Goal: Task Accomplishment & Management: Use online tool/utility

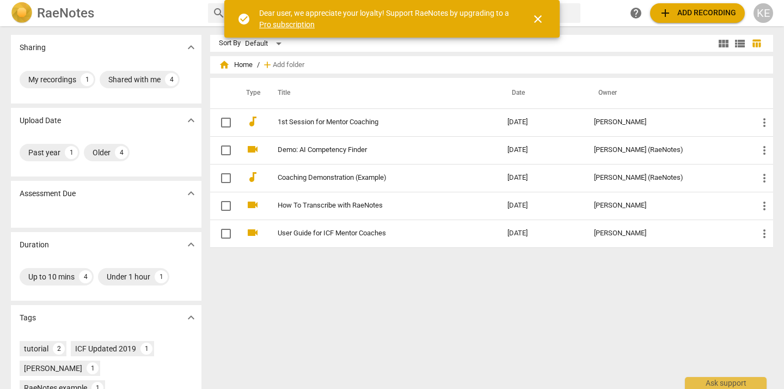
click at [688, 10] on span "add Add recording" at bounding box center [697, 13] width 77 height 13
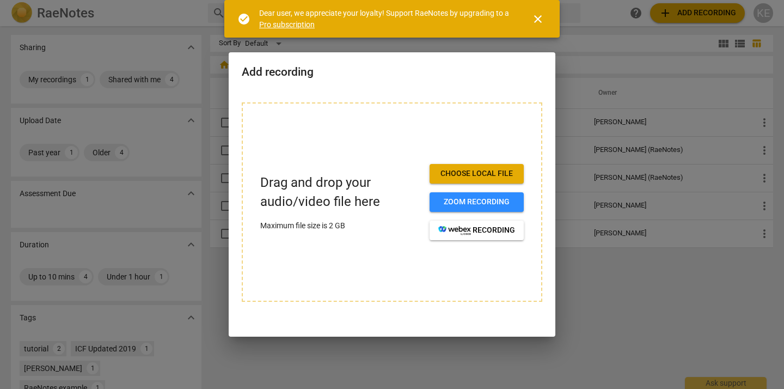
click at [484, 176] on span "Choose local file" at bounding box center [477, 173] width 77 height 11
click at [500, 180] on button "Choose local file" at bounding box center [477, 174] width 94 height 20
click at [473, 177] on span "Choose local file" at bounding box center [477, 173] width 77 height 11
click at [486, 177] on span "Choose local file" at bounding box center [477, 173] width 77 height 11
click at [607, 308] on div at bounding box center [392, 194] width 784 height 389
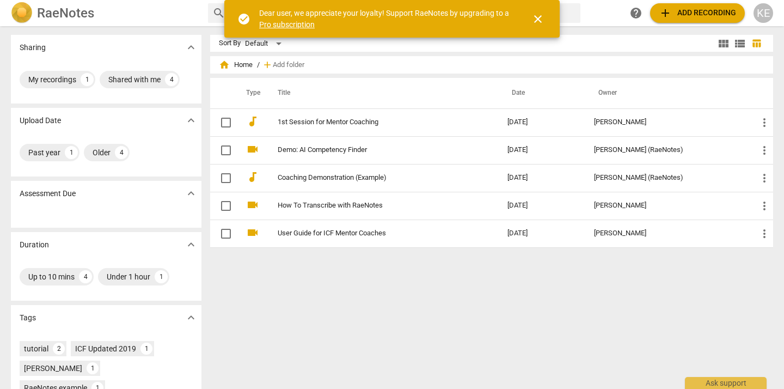
click at [685, 19] on span "add Add recording" at bounding box center [697, 13] width 77 height 13
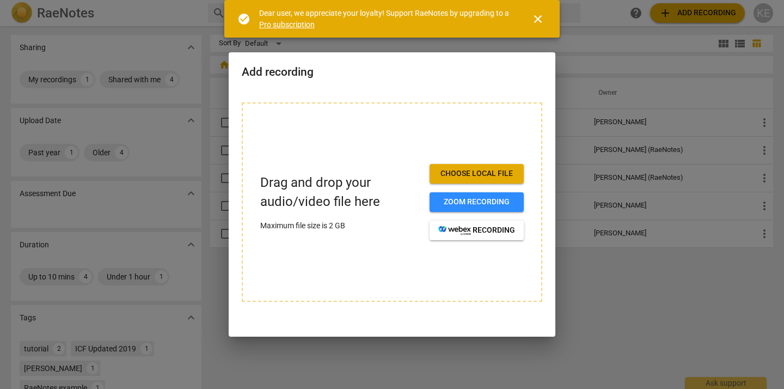
click at [462, 168] on button "Choose local file" at bounding box center [477, 174] width 94 height 20
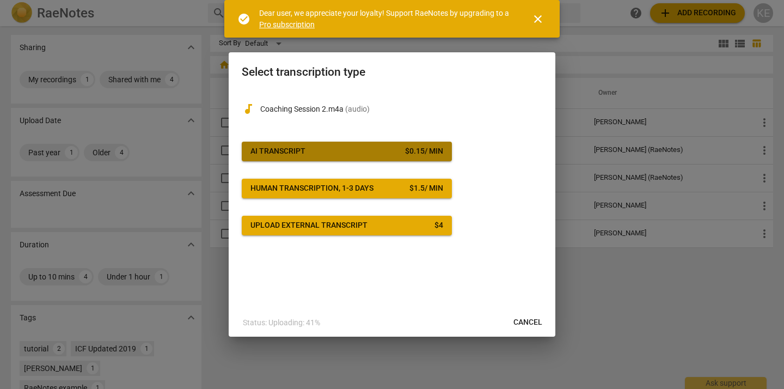
click at [405, 156] on div "$ 0.15 / min" at bounding box center [424, 151] width 38 height 11
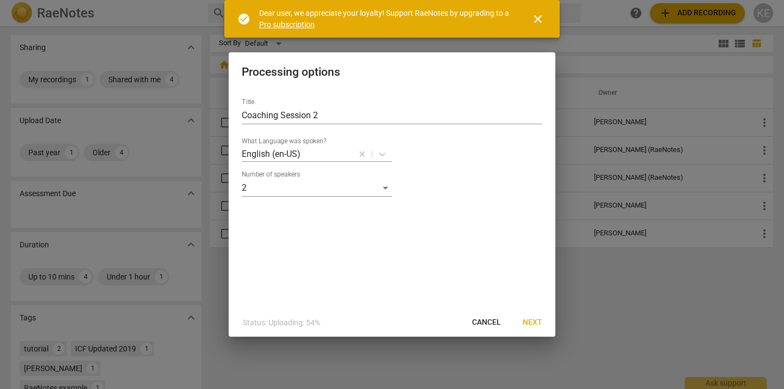
click at [529, 324] on span "Next" at bounding box center [533, 322] width 20 height 11
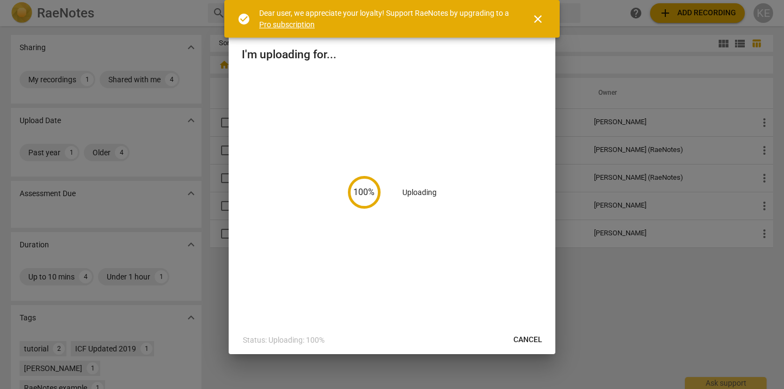
click at [540, 19] on span "close" at bounding box center [538, 19] width 13 height 13
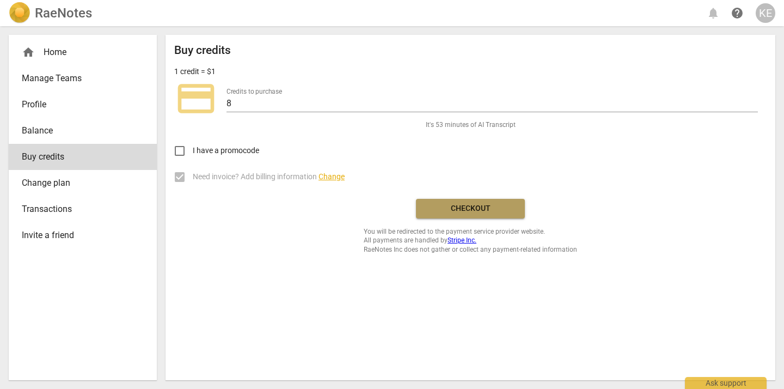
click at [471, 204] on span "Checkout" at bounding box center [471, 208] width 92 height 11
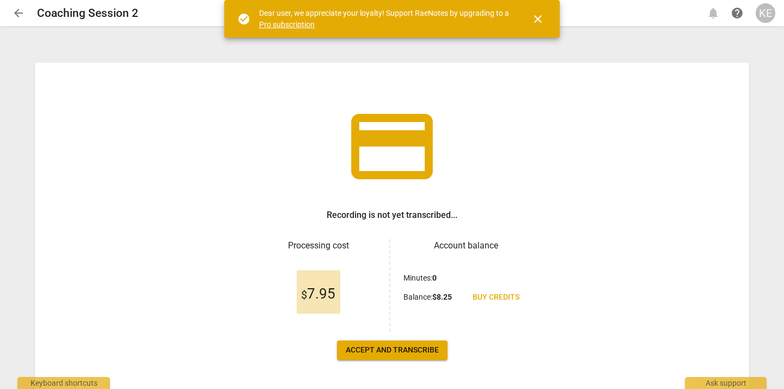
click at [424, 351] on span "Accept and transcribe" at bounding box center [392, 350] width 93 height 11
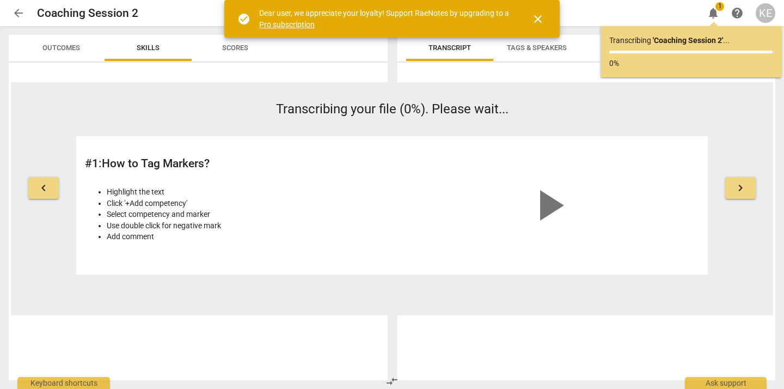
click at [535, 15] on span "close" at bounding box center [538, 19] width 13 height 13
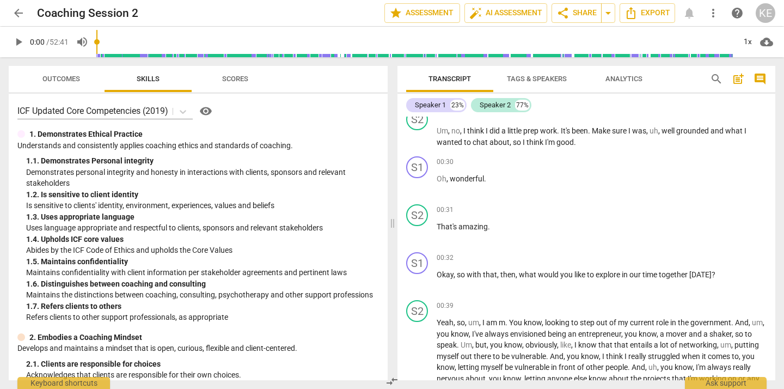
scroll to position [156, 0]
click at [424, 226] on div "S2" at bounding box center [417, 215] width 22 height 22
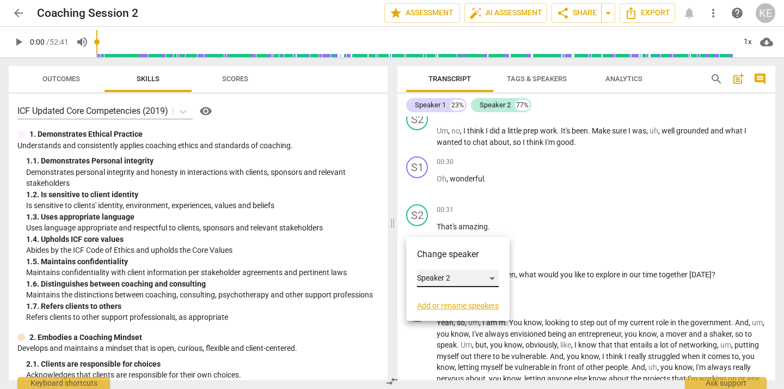
click at [436, 274] on div "Speaker 2" at bounding box center [458, 278] width 82 height 17
click at [439, 253] on li "Speaker 1" at bounding box center [458, 257] width 83 height 21
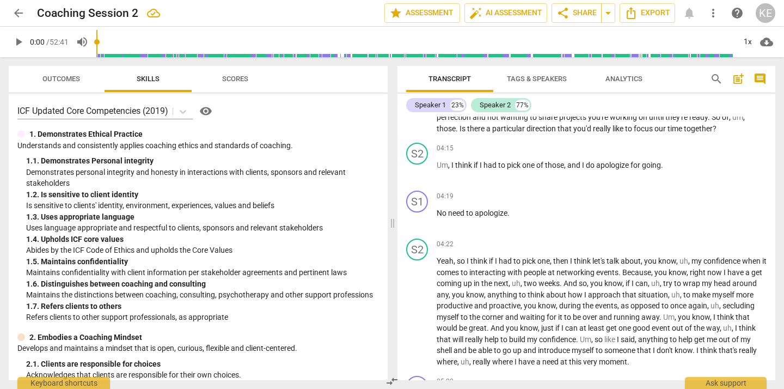
scroll to position [0, 0]
